Goal: Task Accomplishment & Management: Use online tool/utility

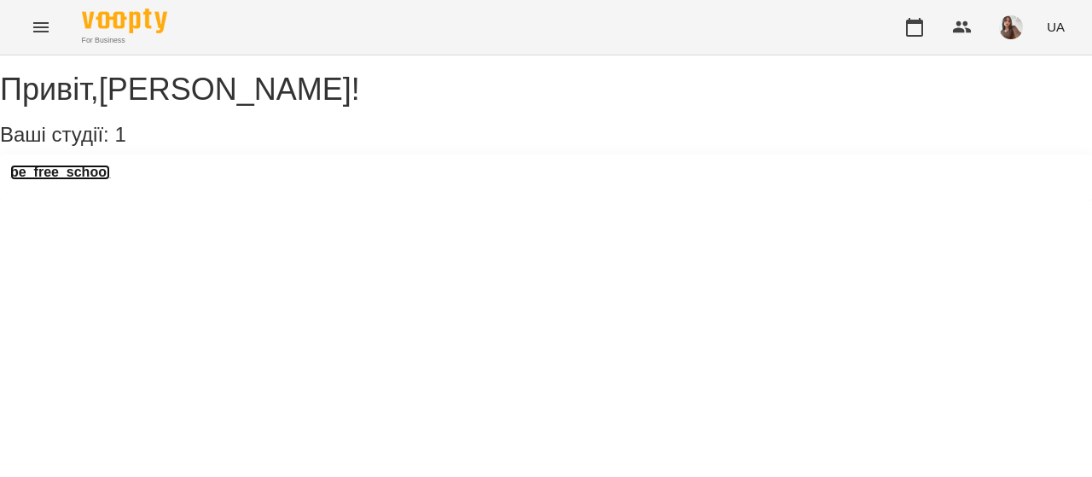
click at [67, 180] on h3 "be_free_school" at bounding box center [60, 172] width 100 height 15
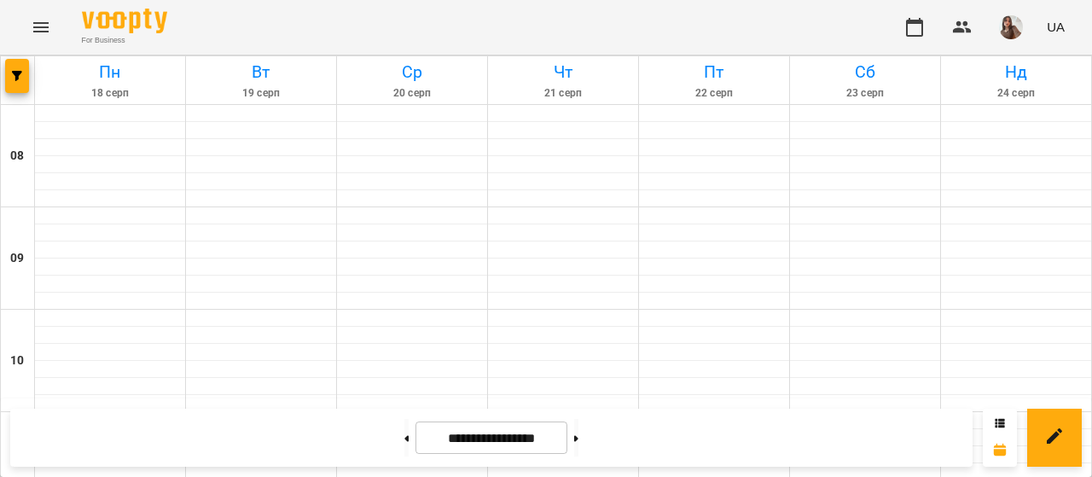
scroll to position [571, 0]
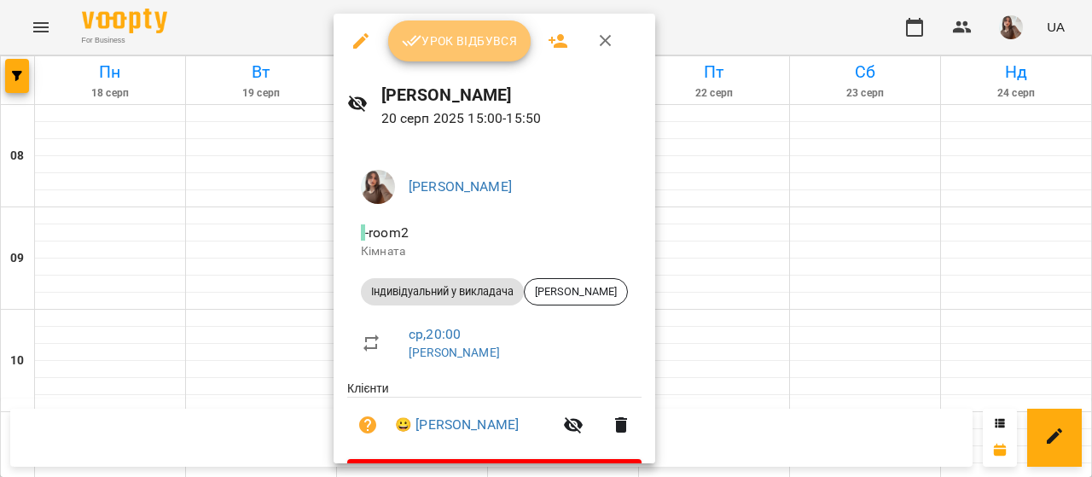
click at [449, 22] on button "Урок відбувся" at bounding box center [459, 40] width 143 height 41
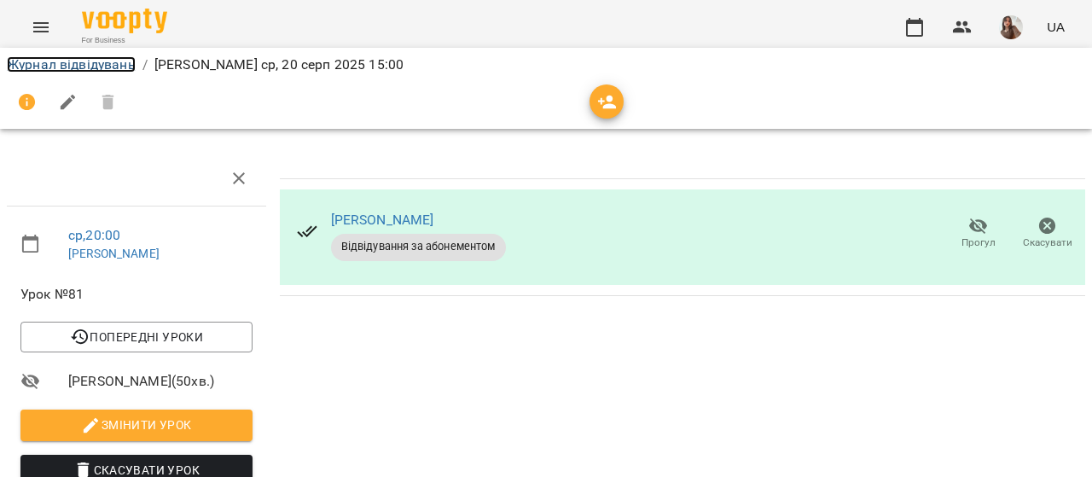
click at [117, 61] on link "Журнал відвідувань" at bounding box center [71, 64] width 129 height 16
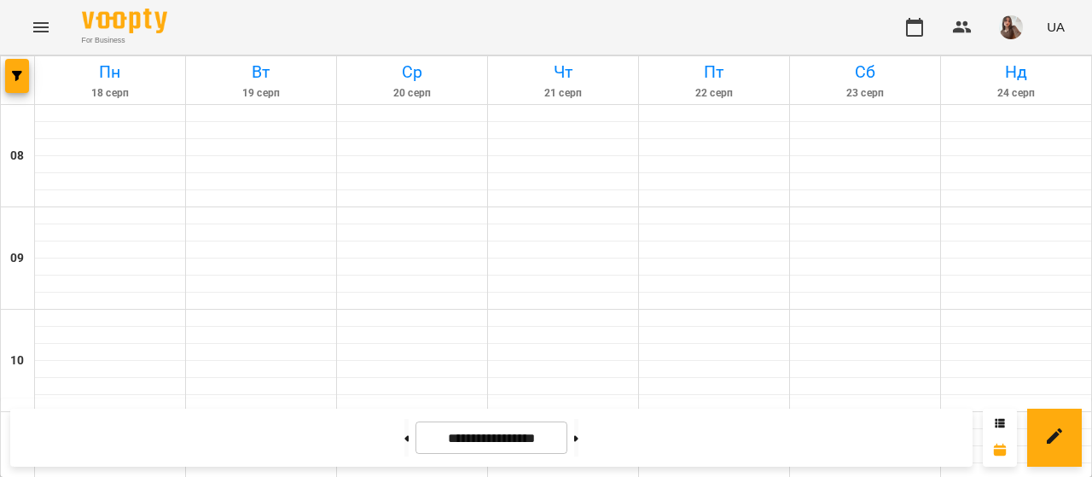
scroll to position [685, 0]
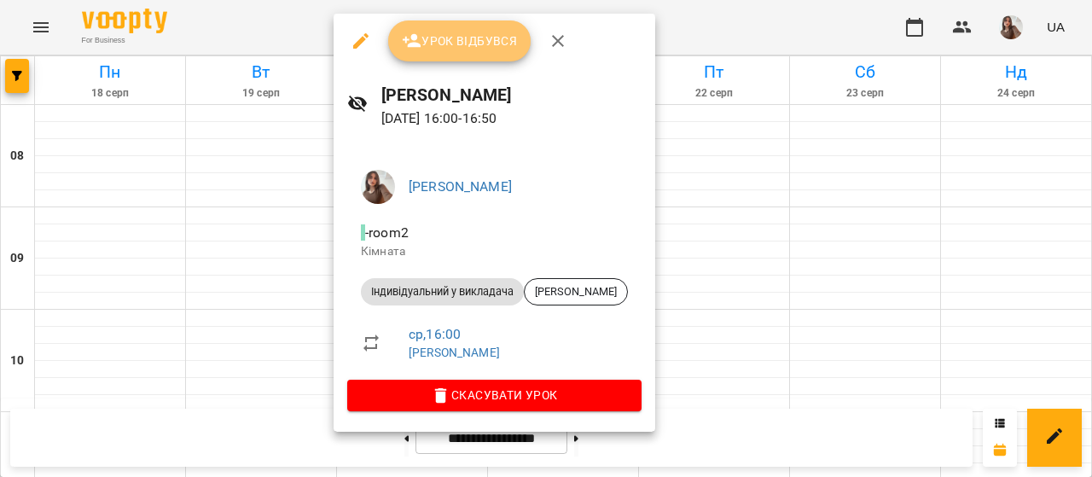
click at [435, 40] on span "Урок відбувся" at bounding box center [460, 41] width 116 height 20
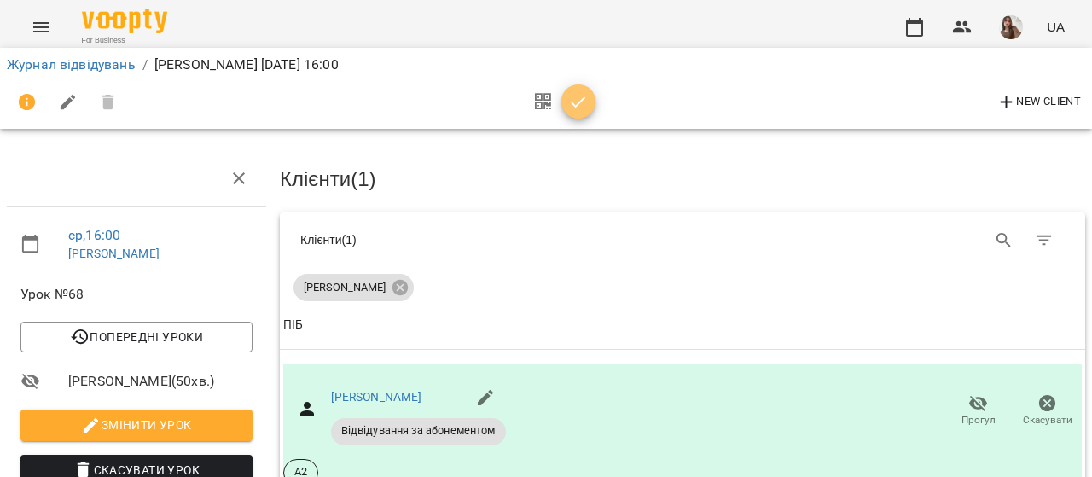
click at [570, 113] on button "button" at bounding box center [578, 101] width 34 height 34
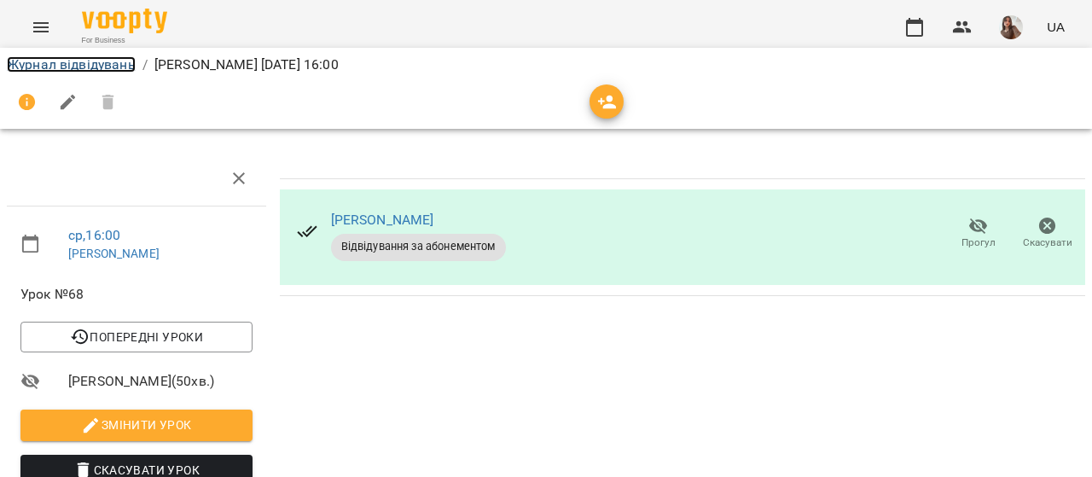
click at [45, 71] on link "Журнал відвідувань" at bounding box center [71, 64] width 129 height 16
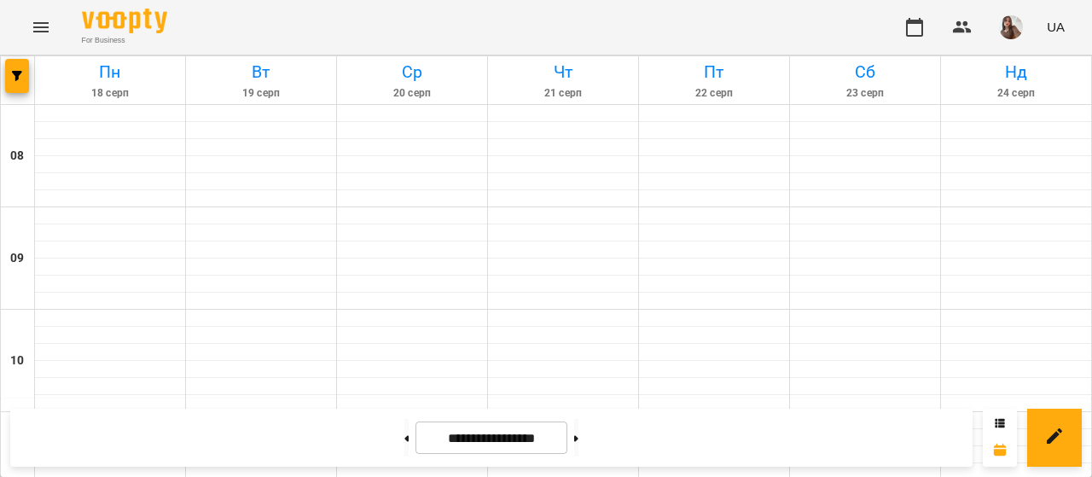
scroll to position [165, 0]
click at [1018, 12] on button "button" at bounding box center [1011, 27] width 44 height 44
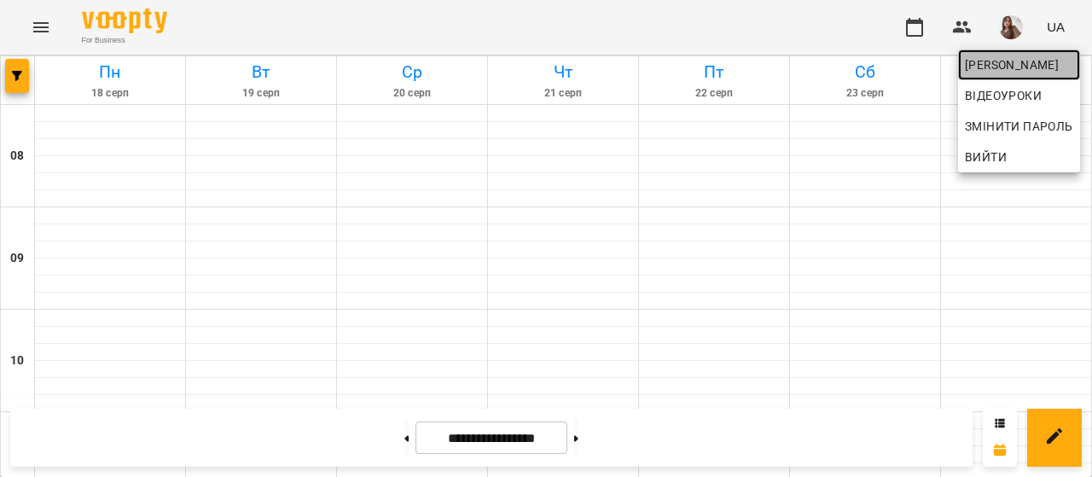
click at [1030, 61] on span "[PERSON_NAME]" at bounding box center [1019, 65] width 108 height 20
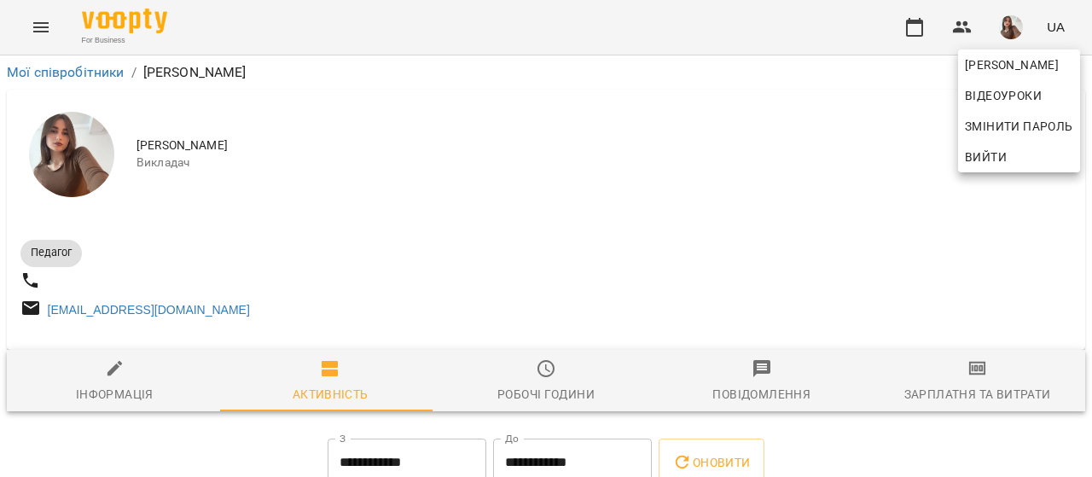
click at [983, 397] on div at bounding box center [546, 238] width 1092 height 477
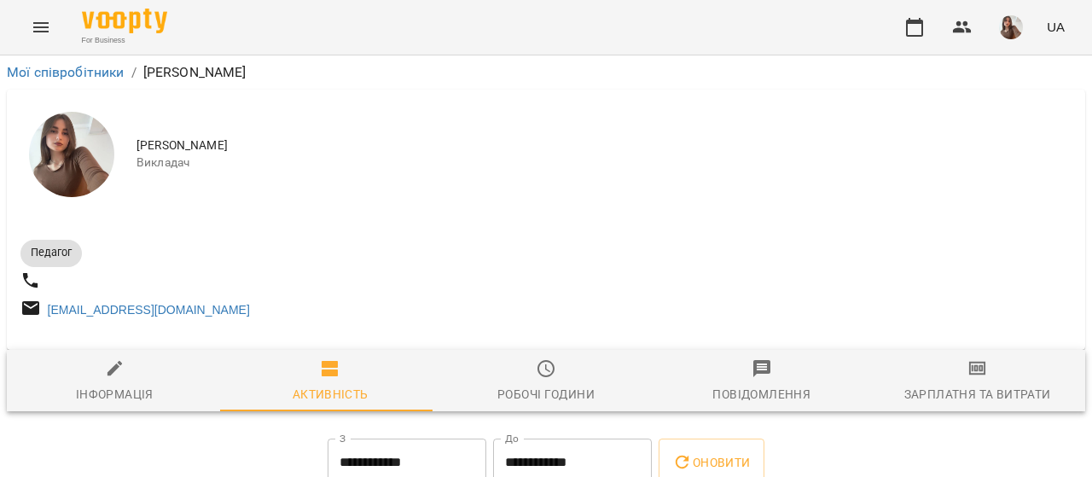
click at [983, 397] on div "[PERSON_NAME] Відеоуроки Змінити пароль Вийти" at bounding box center [546, 238] width 1092 height 477
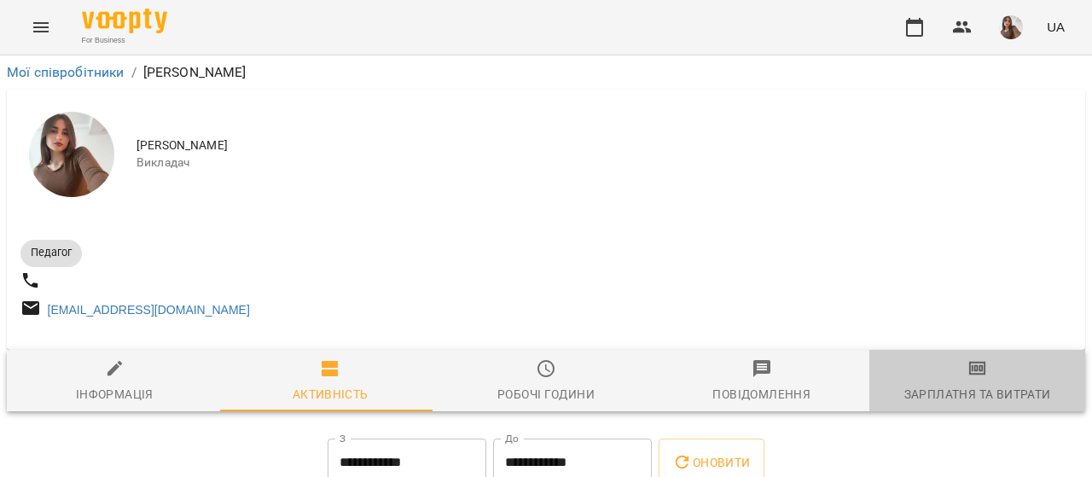
click at [983, 397] on div "Зарплатня та Витрати" at bounding box center [977, 394] width 147 height 20
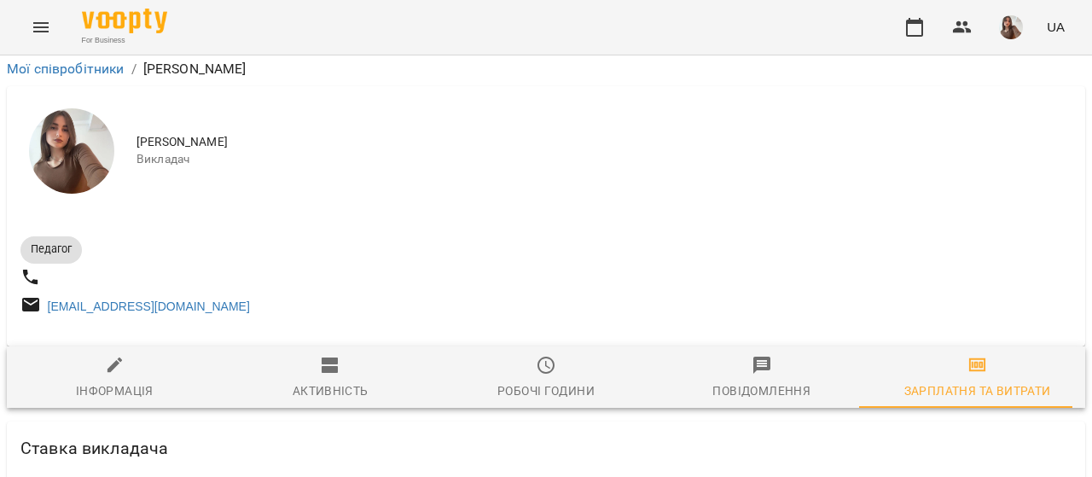
scroll to position [693, 0]
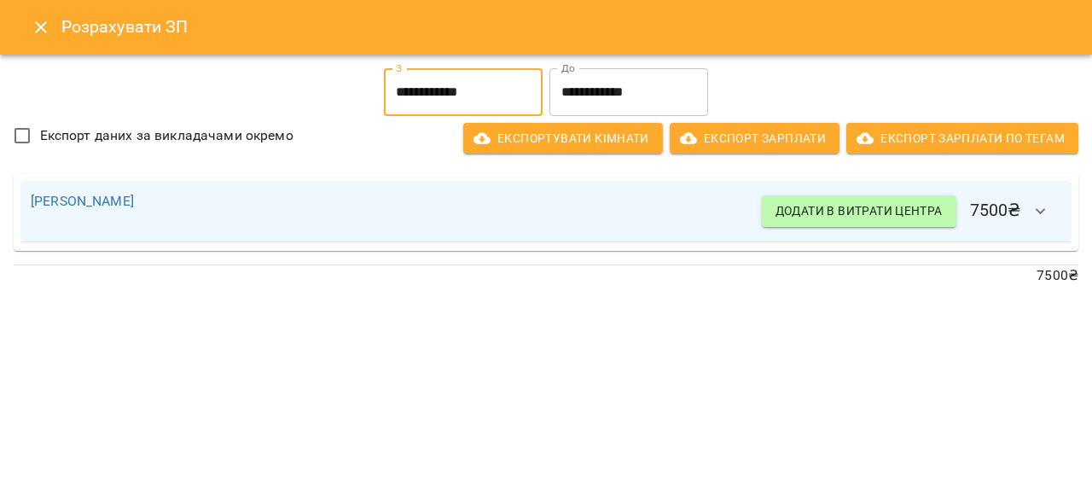
click at [491, 98] on input "**********" at bounding box center [463, 92] width 159 height 48
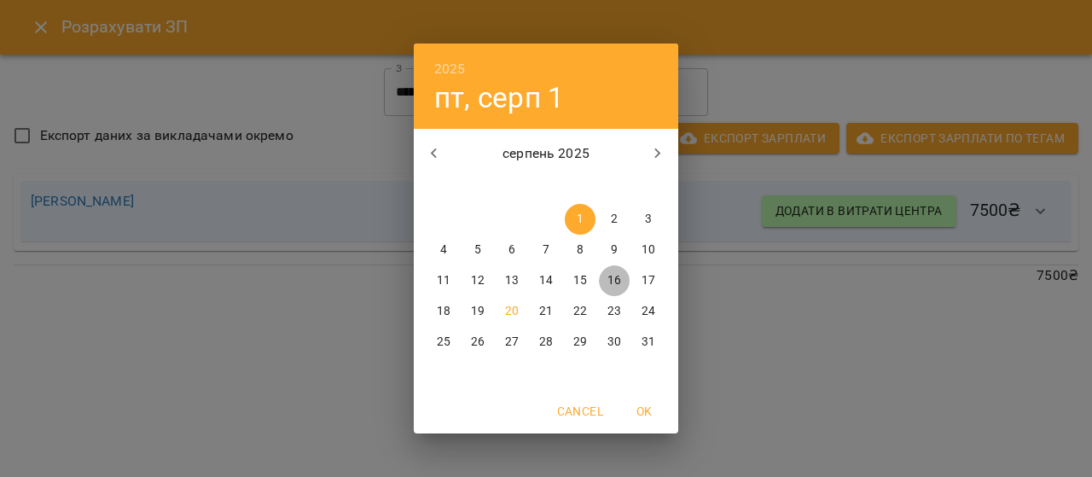
click at [616, 279] on p "16" at bounding box center [614, 280] width 14 height 17
type input "**********"
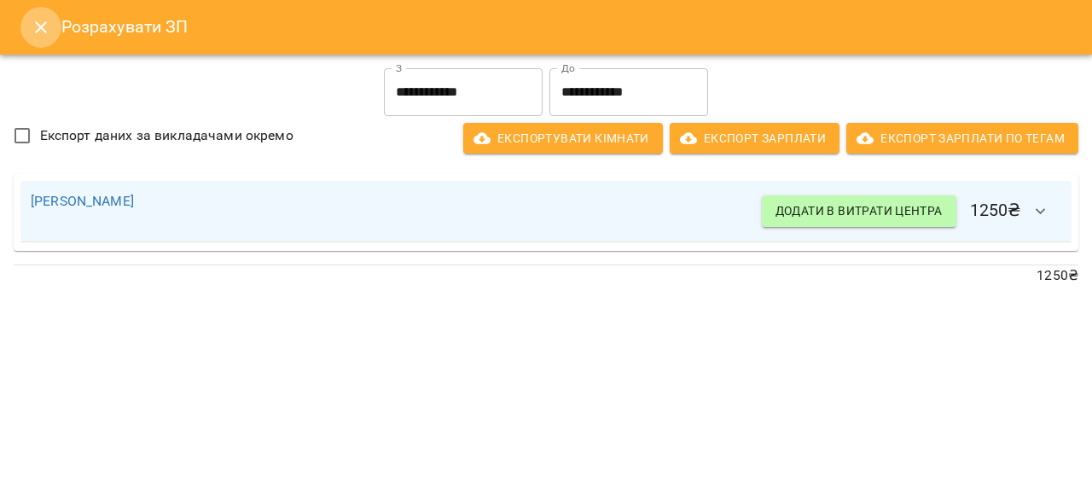
click at [38, 31] on icon "Close" at bounding box center [41, 27] width 20 height 20
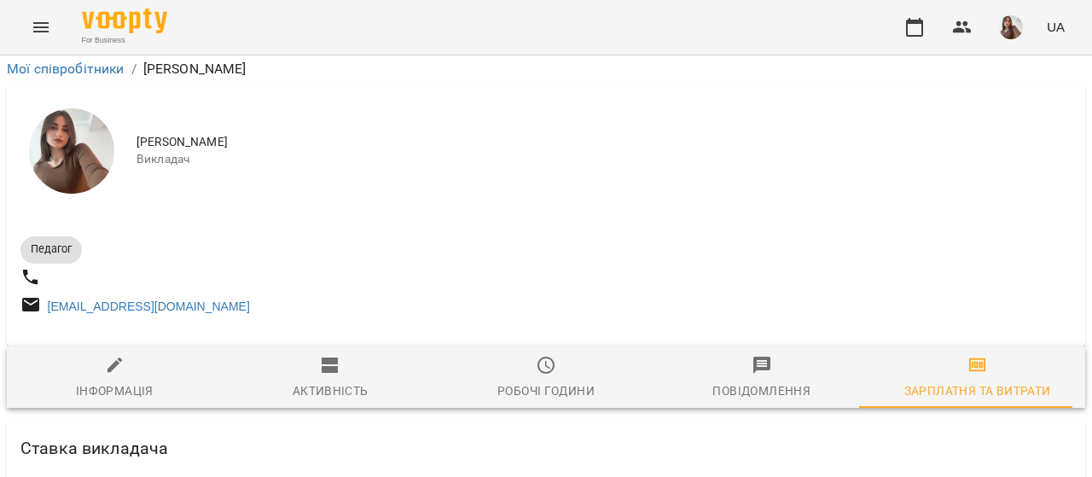
scroll to position [745, 0]
click at [917, 25] on icon "button" at bounding box center [914, 27] width 20 height 20
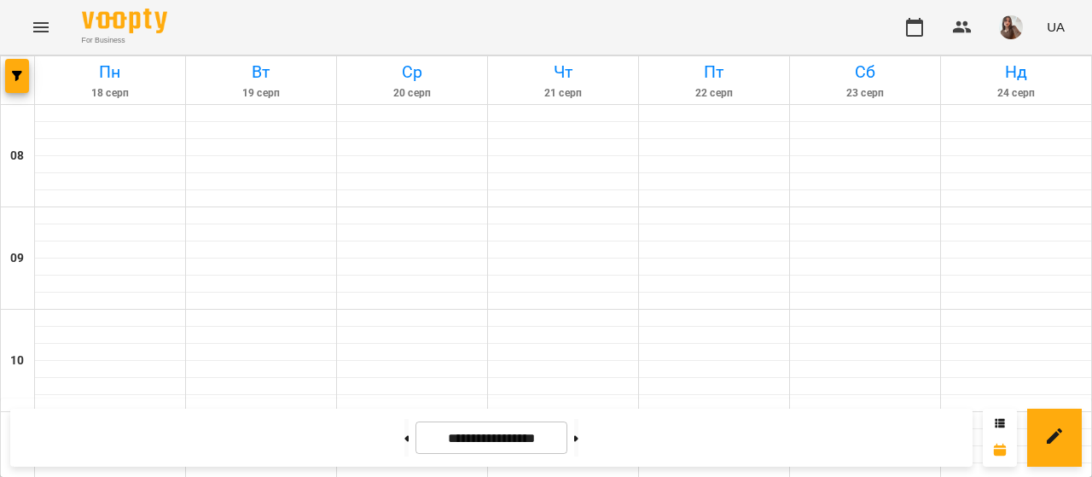
scroll to position [459, 0]
